Goal: Information Seeking & Learning: Learn about a topic

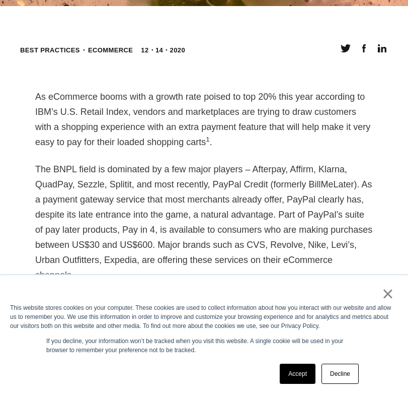
scroll to position [572, 0]
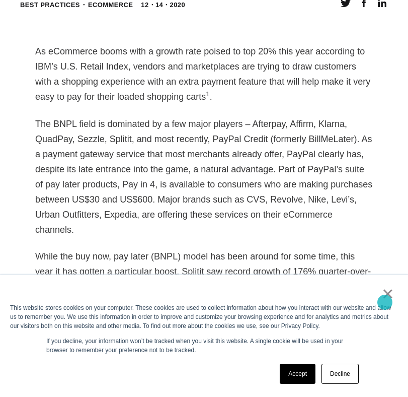
click at [385, 298] on link "×" at bounding box center [388, 293] width 12 height 9
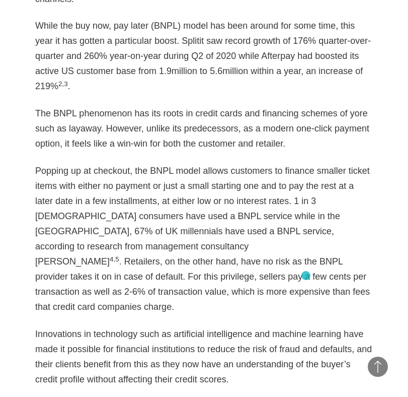
scroll to position [807, 0]
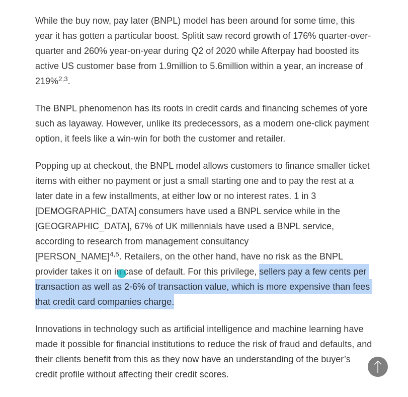
drag, startPoint x: 107, startPoint y: 243, endPoint x: 122, endPoint y: 273, distance: 33.8
click at [122, 273] on p "Popping up at checkout, the BNPL model allows customers to finance smaller tick…" at bounding box center [204, 233] width 338 height 151
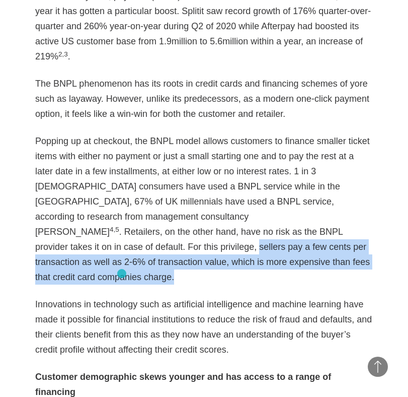
scroll to position [833, 0]
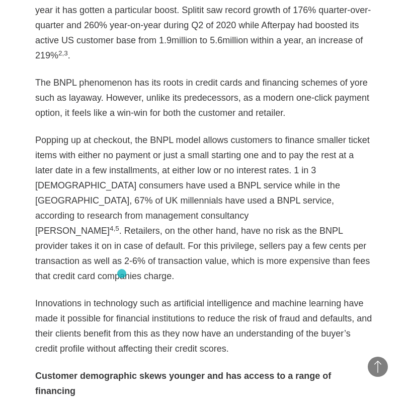
click at [122, 295] on p "Innovations in technology such as artificial intelligence and machine learning …" at bounding box center [204, 325] width 338 height 60
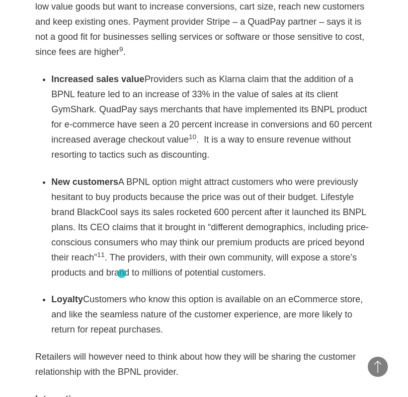
scroll to position [1696, 0]
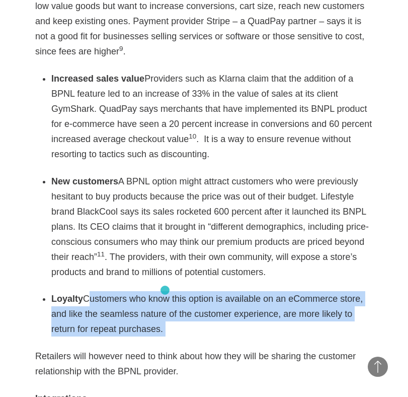
drag, startPoint x: 86, startPoint y: 253, endPoint x: 170, endPoint y: 292, distance: 93.0
click at [170, 291] on div "As eCommerce booms with a growth rate poised to top 20% this year according to …" at bounding box center [204, 71] width 338 height 2305
copy div "Customers who know this option is available on an eCommerce store, and like the…"
click at [170, 292] on div "As eCommerce booms with a growth rate poised to top 20% this year according to …" at bounding box center [204, 71] width 338 height 2305
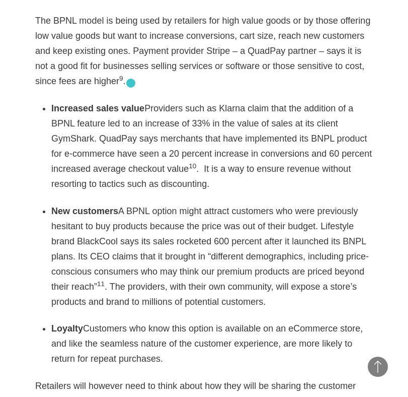
scroll to position [1668, 0]
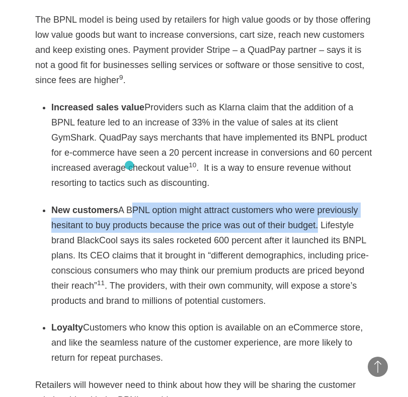
drag, startPoint x: 318, startPoint y: 181, endPoint x: 129, endPoint y: 165, distance: 189.4
click at [129, 202] on li "New customers A BPNL option might attract customers who were previously hesitan…" at bounding box center [212, 255] width 322 height 106
copy li "BPNL option might attract customers who were previously hesitant to buy product…"
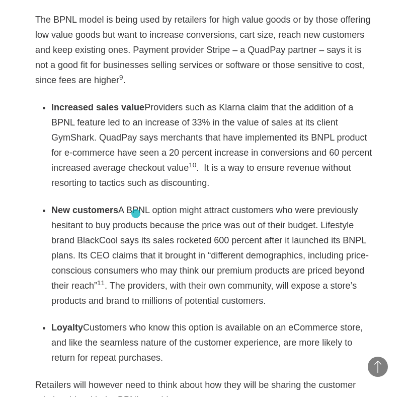
click at [136, 213] on li "New customers A BPNL option might attract customers who were previously hesitan…" at bounding box center [212, 255] width 322 height 106
